Goal: Information Seeking & Learning: Learn about a topic

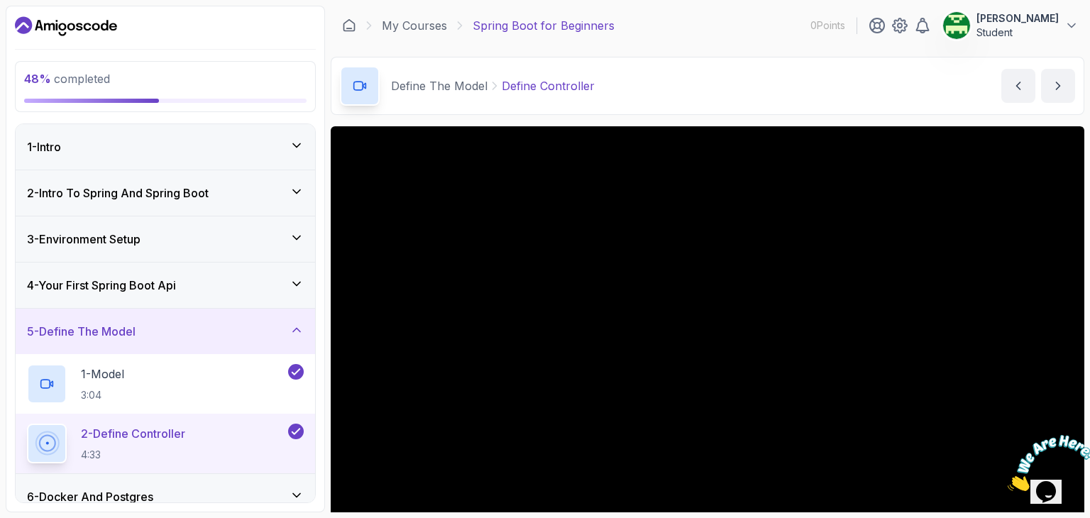
scroll to position [291, 0]
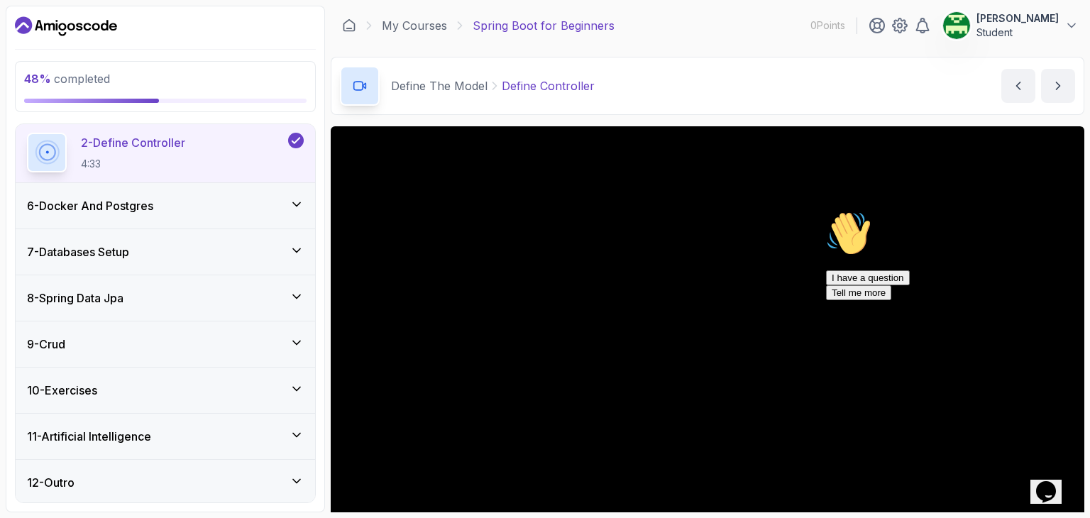
click at [165, 435] on div "11 - Artificial Intelligence" at bounding box center [165, 436] width 277 height 17
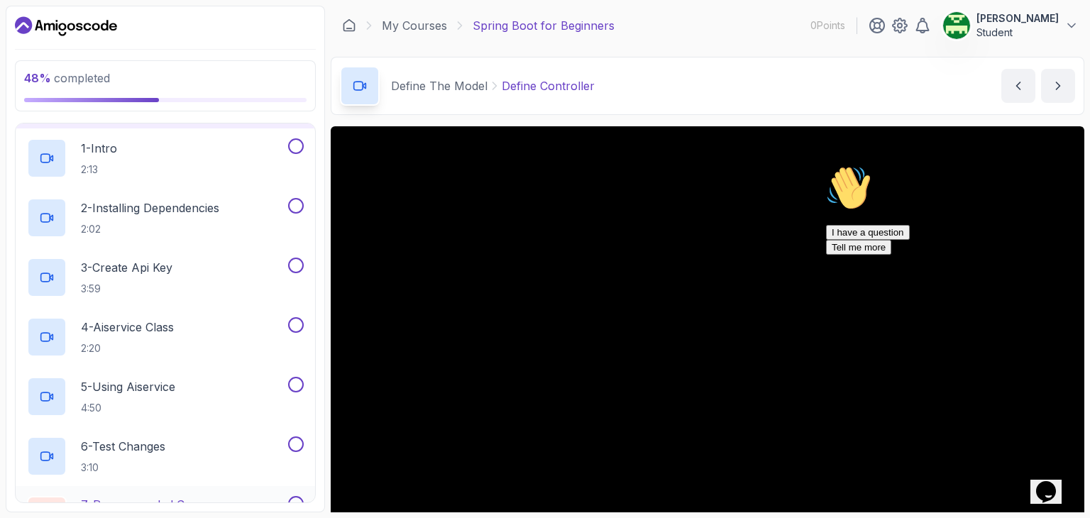
scroll to position [589, 0]
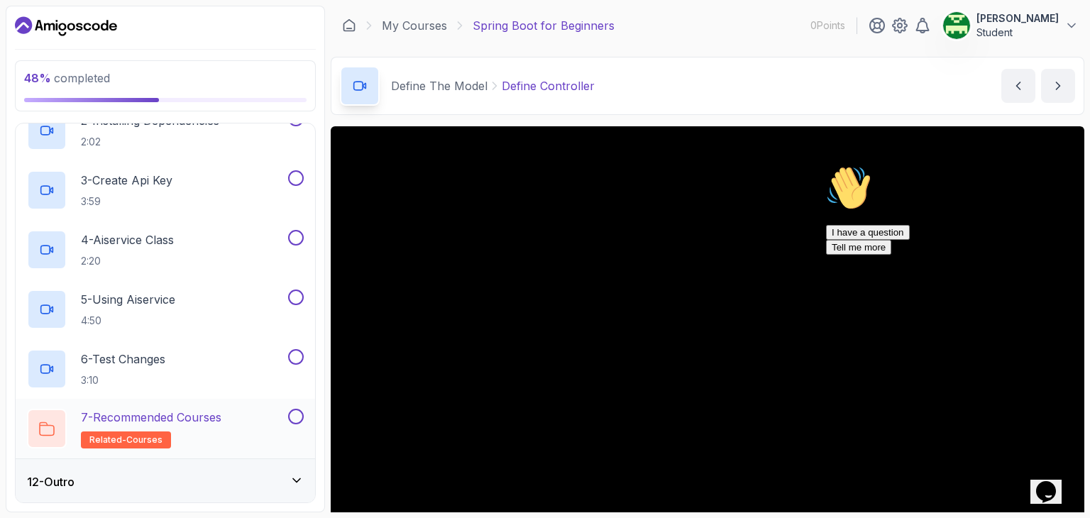
click at [123, 436] on span "related-courses" at bounding box center [125, 439] width 73 height 11
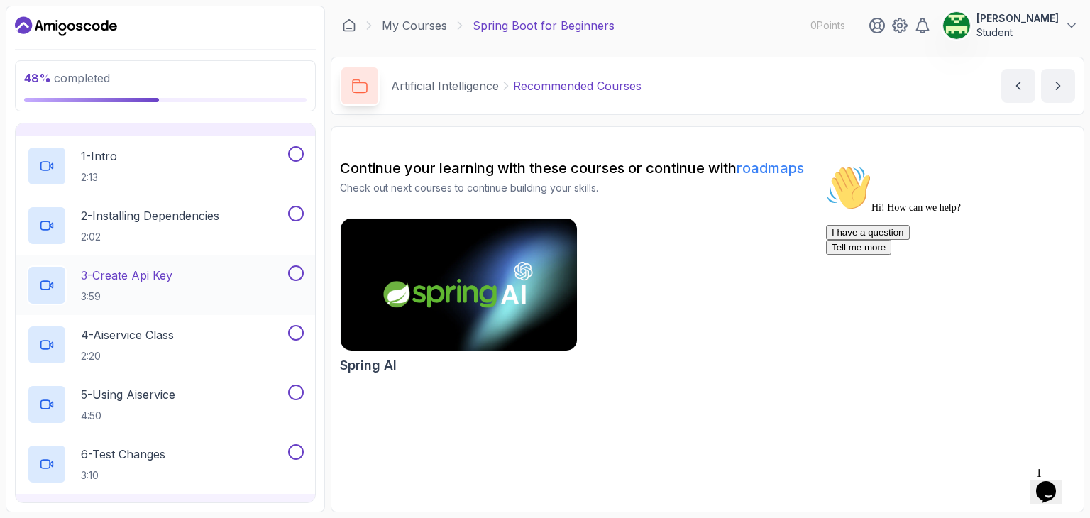
scroll to position [589, 0]
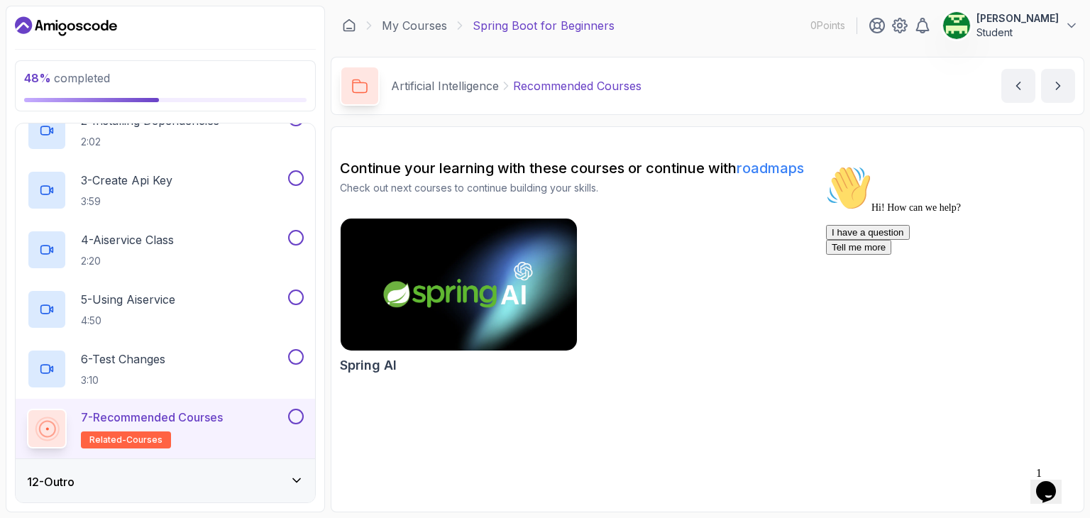
click at [146, 477] on div "12 - Outro" at bounding box center [165, 481] width 277 height 17
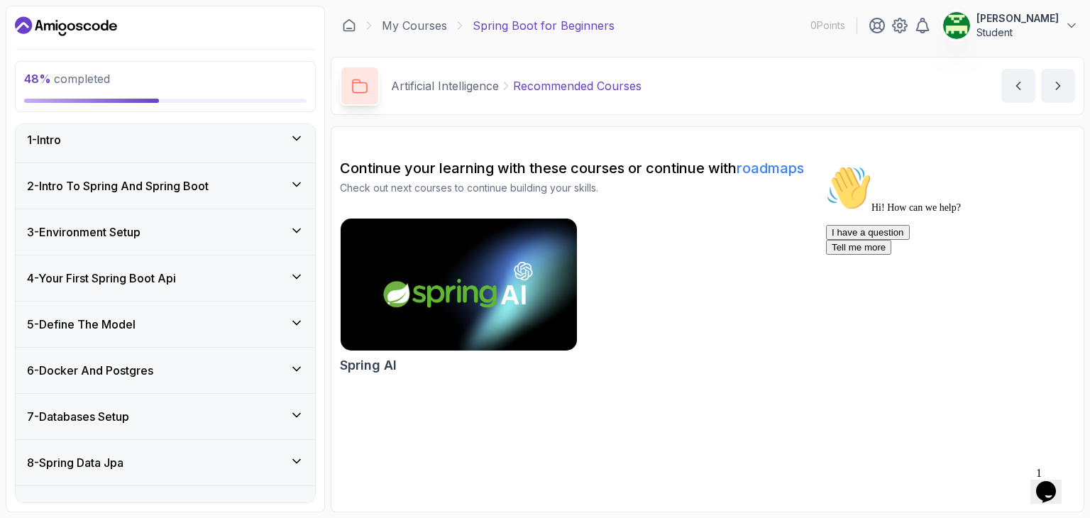
scroll to position [291, 0]
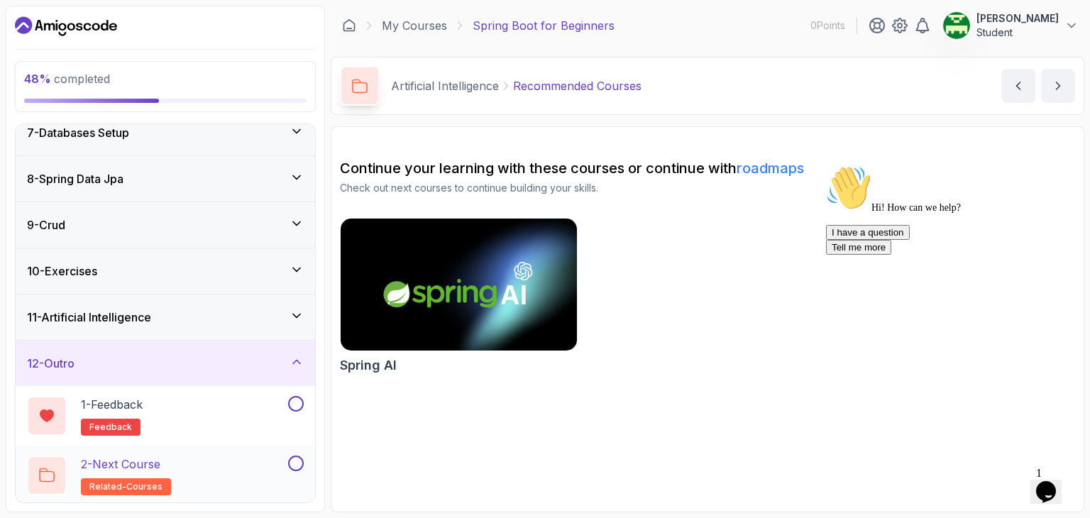
click at [110, 492] on p "related-courses" at bounding box center [126, 486] width 90 height 17
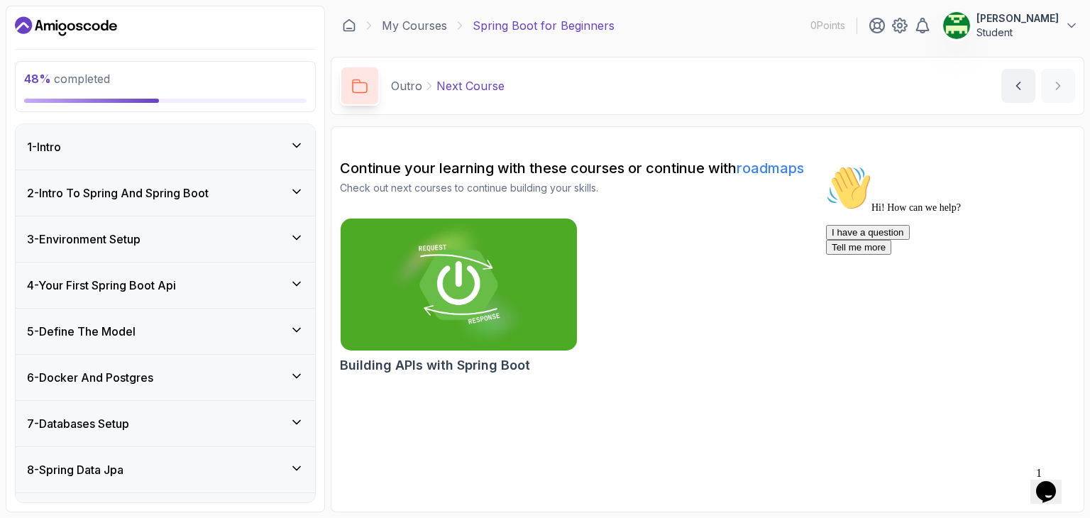
click at [194, 383] on div "6 - Docker And Postgres" at bounding box center [165, 377] width 277 height 17
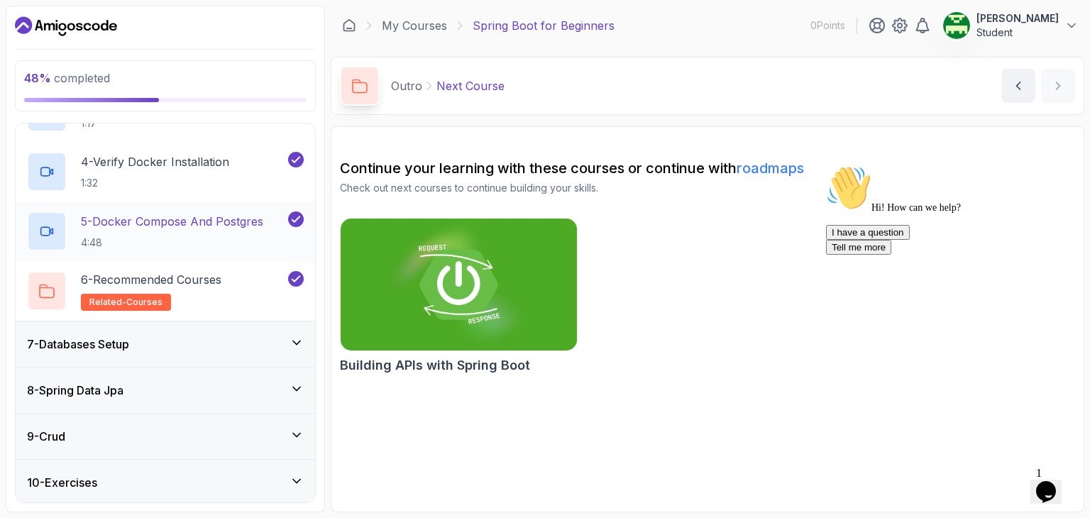
scroll to position [473, 0]
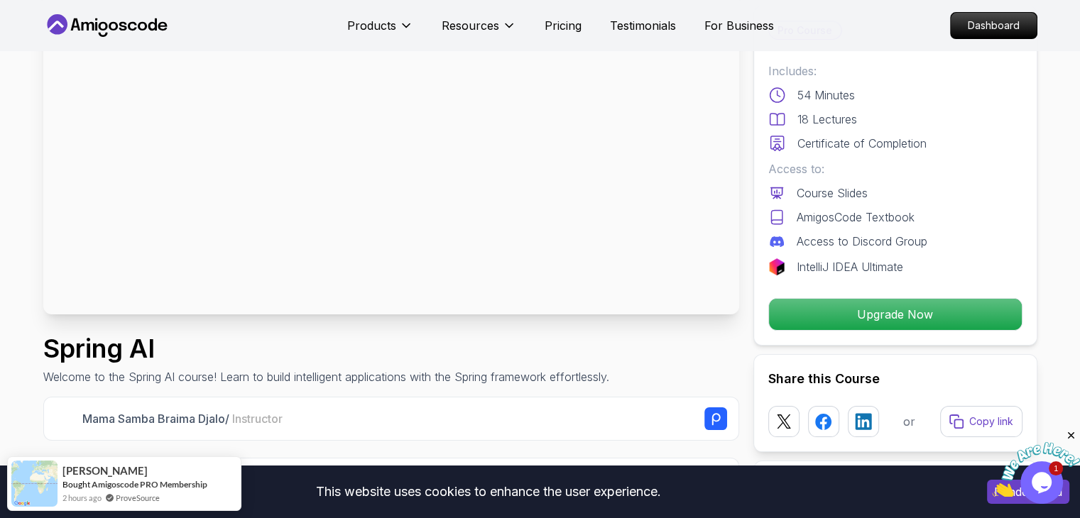
scroll to position [189, 0]
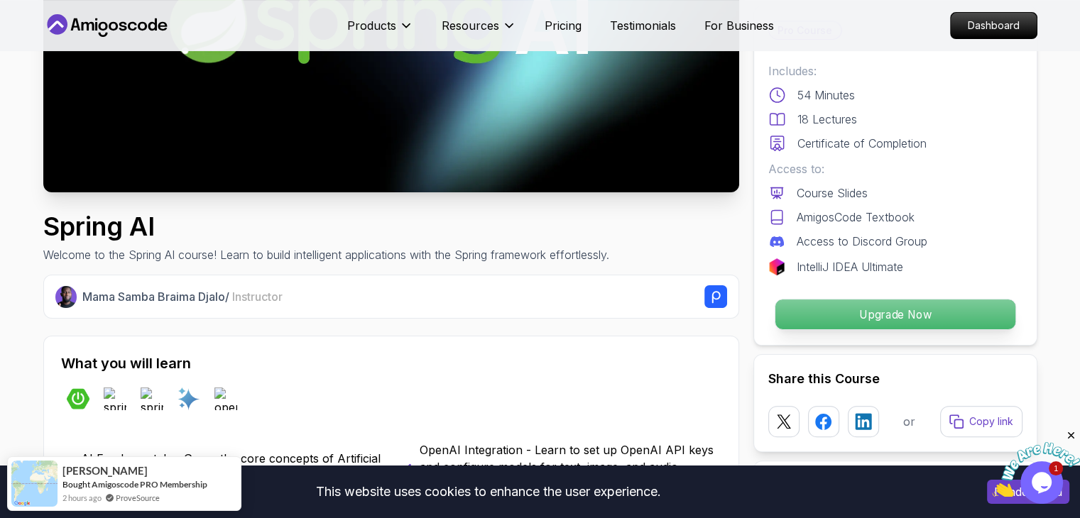
click at [856, 313] on p "Upgrade Now" at bounding box center [894, 315] width 240 height 30
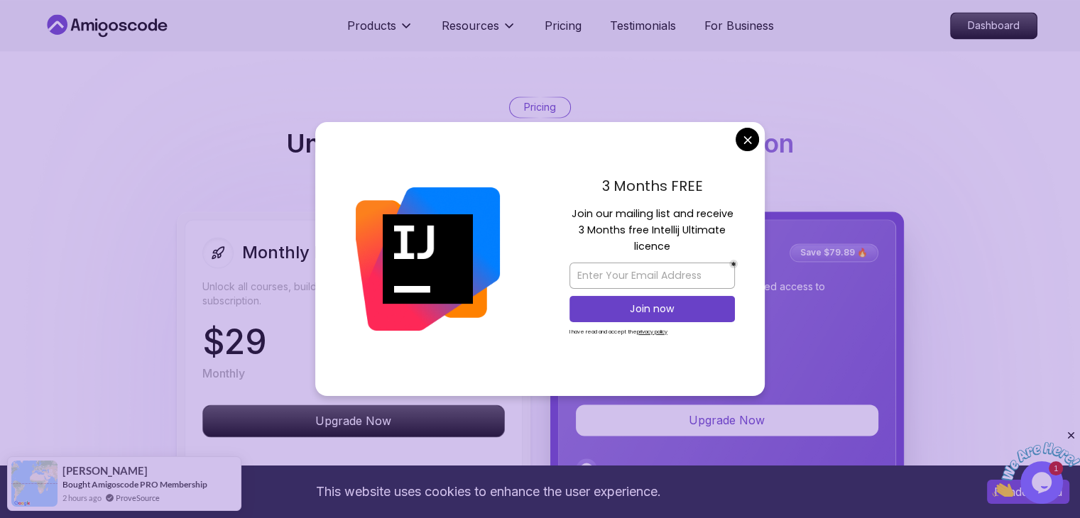
scroll to position [2276, 0]
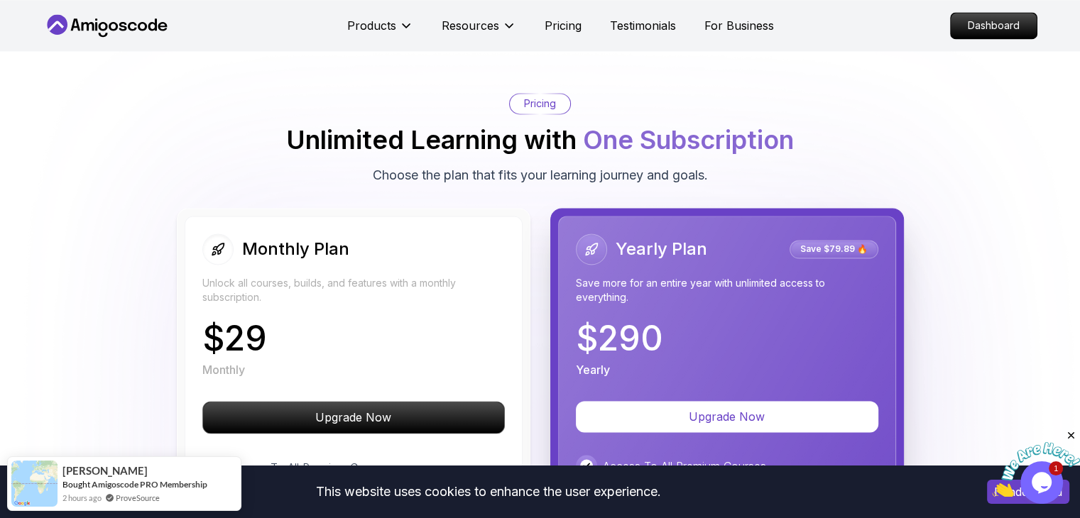
click at [745, 148] on body "Tra cứu Dịch Cài đặt Đang [PERSON_NAME] ... This website uses cookies to enhanc…" at bounding box center [540, 525] width 1080 height 5603
